Goal: Task Accomplishment & Management: Manage account settings

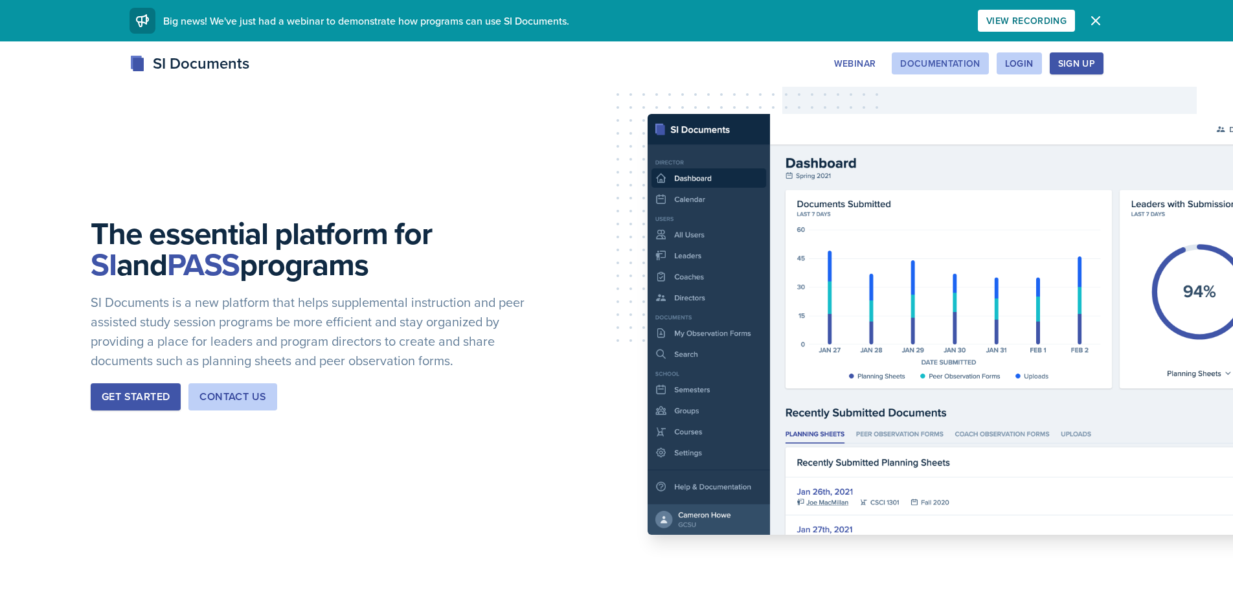
drag, startPoint x: 1025, startPoint y: 62, endPoint x: 967, endPoint y: 65, distance: 58.4
click at [1024, 62] on div "Login" at bounding box center [1019, 63] width 28 height 10
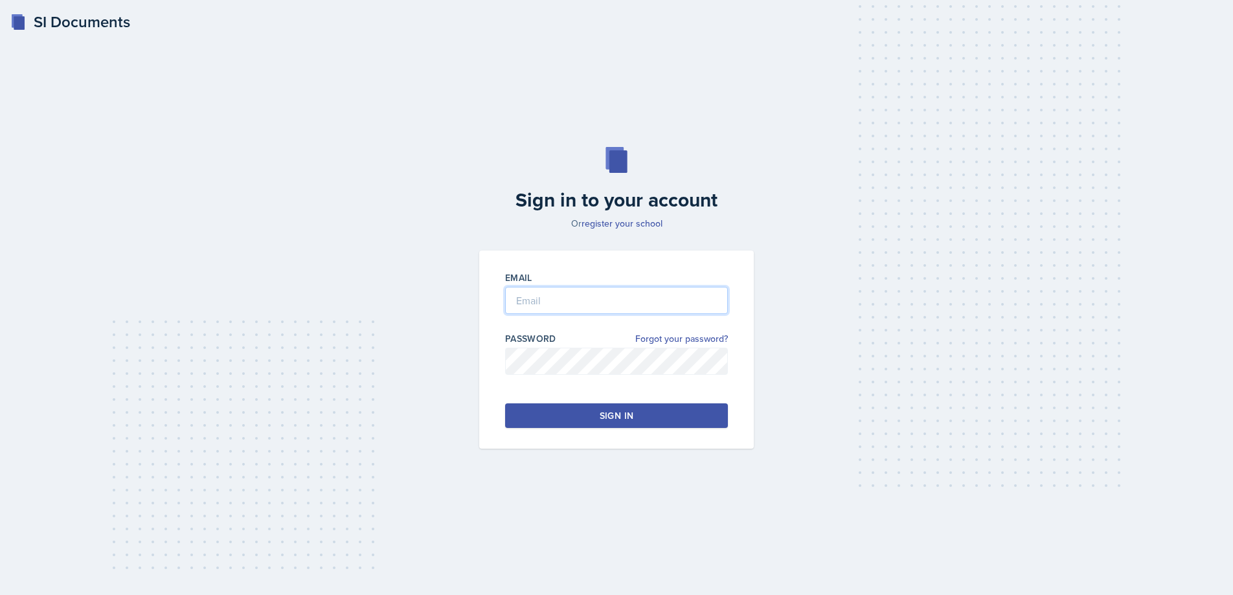
type input "Brainerd"
click at [605, 415] on div "Sign in" at bounding box center [617, 415] width 34 height 13
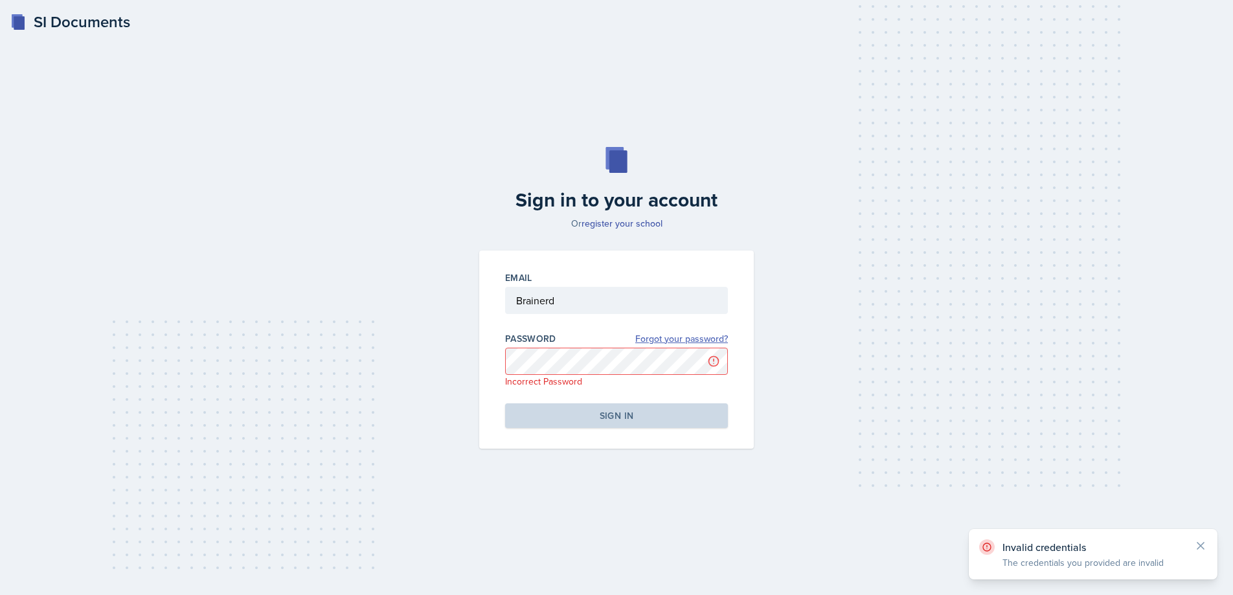
click at [669, 337] on link "Forgot your password?" at bounding box center [681, 339] width 93 height 14
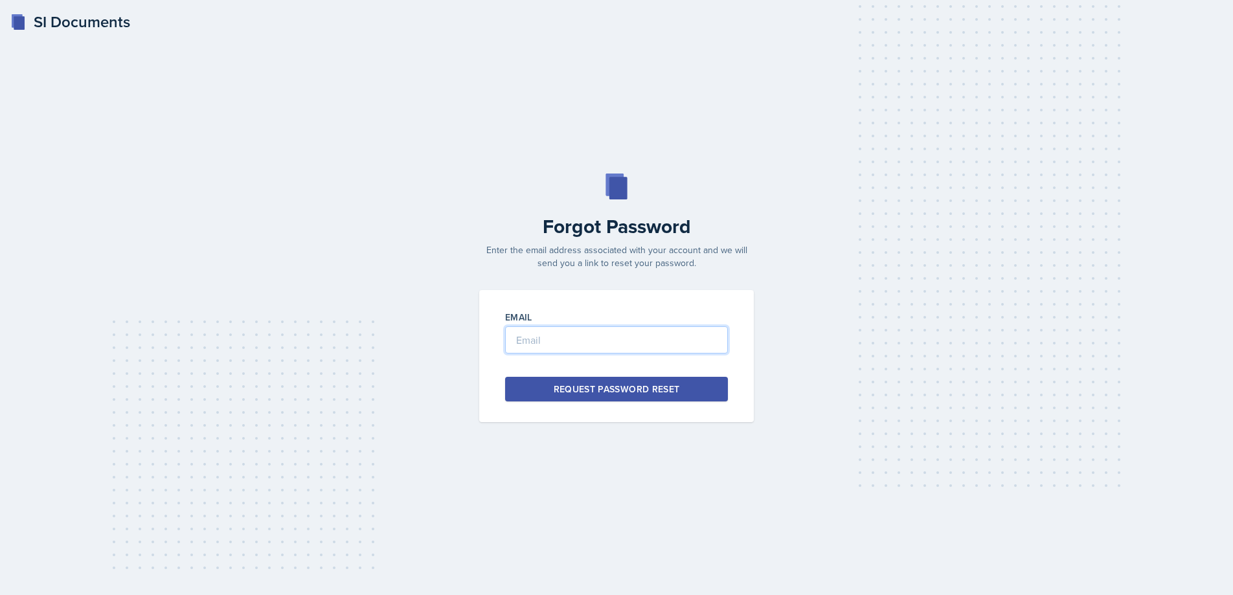
click at [537, 343] on input "email" at bounding box center [616, 339] width 223 height 27
type input "mbraine2@students.kennesaw.edu"
click at [557, 390] on div "Request Password Reset" at bounding box center [617, 389] width 126 height 13
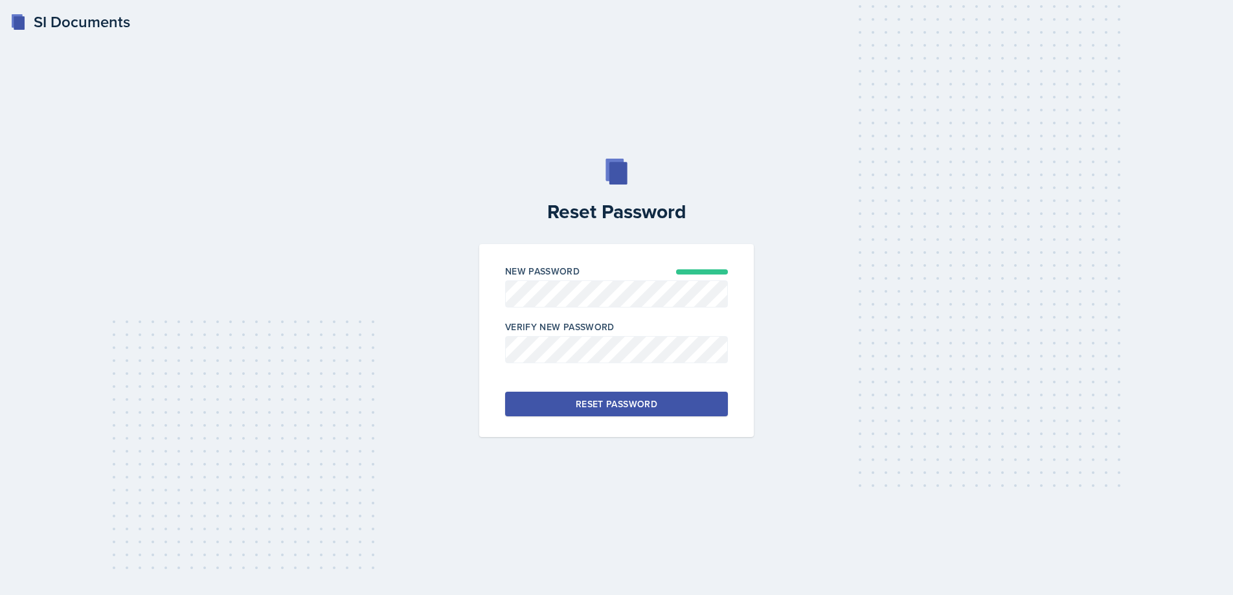
drag, startPoint x: 491, startPoint y: 418, endPoint x: 525, endPoint y: 416, distance: 33.7
click at [491, 418] on div "New Password Verify New Password Reset Password" at bounding box center [616, 340] width 275 height 193
click at [603, 407] on div "Reset Password" at bounding box center [617, 404] width 82 height 13
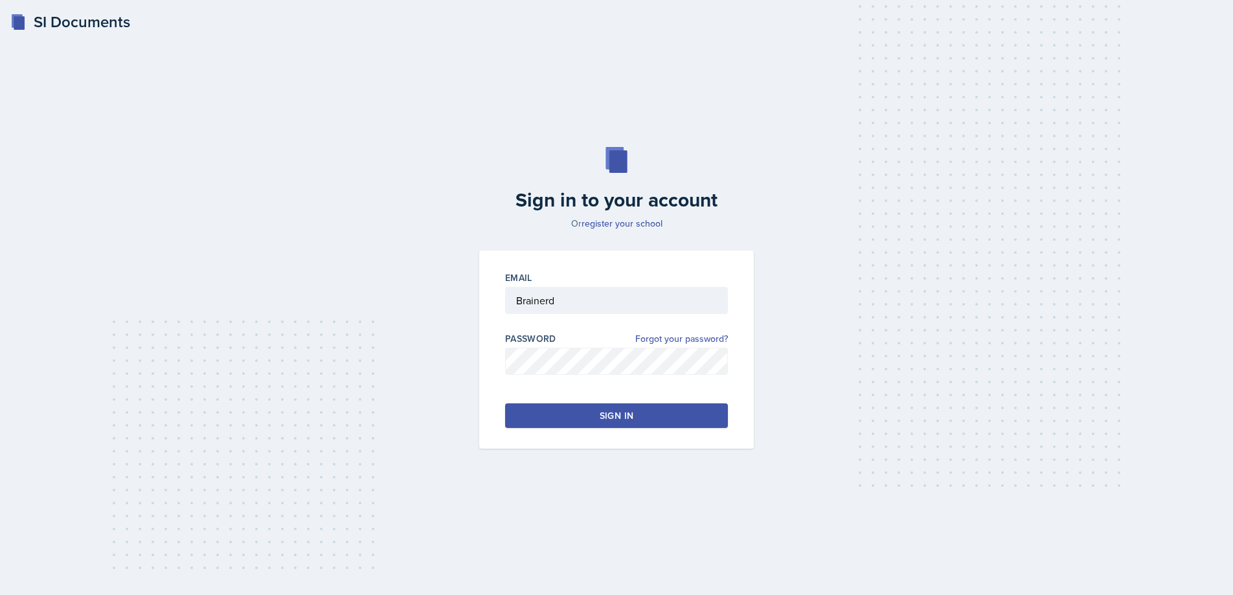
click at [614, 415] on div "Sign in" at bounding box center [617, 415] width 34 height 13
click at [534, 416] on button "Sign in" at bounding box center [616, 415] width 223 height 25
